Goal: Find specific page/section: Find specific page/section

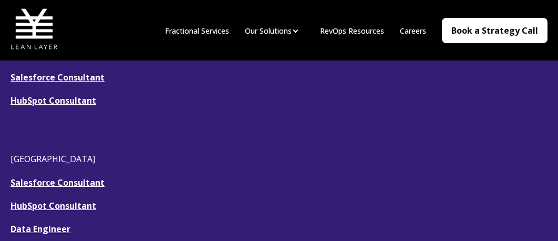
scroll to position [335, 0]
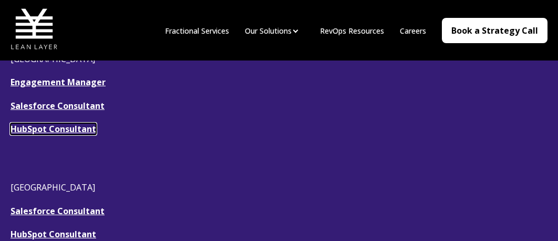
click at [55, 133] on link "HubSpot Consultant" at bounding box center [54, 129] width 86 height 12
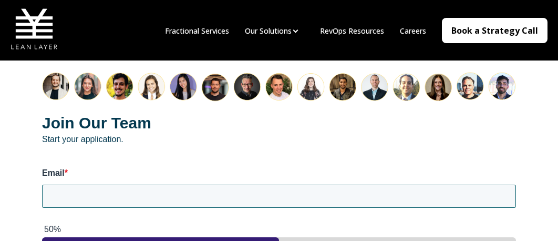
scroll to position [1446, 0]
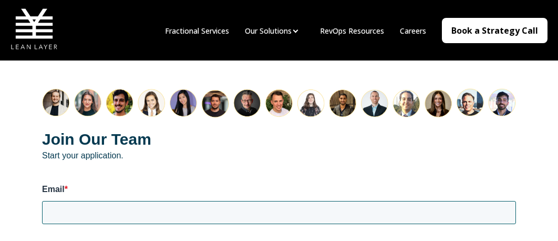
click at [509, 91] on img "HubSpot Form" at bounding box center [279, 102] width 474 height 29
click at [436, 92] on img "HubSpot Form" at bounding box center [279, 102] width 474 height 29
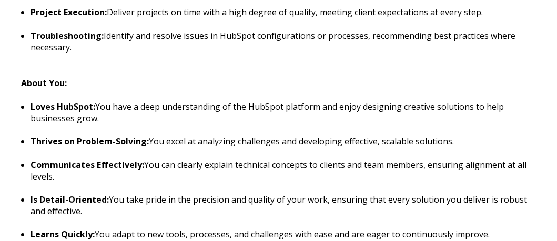
scroll to position [1129, 0]
